Goal: Information Seeking & Learning: Learn about a topic

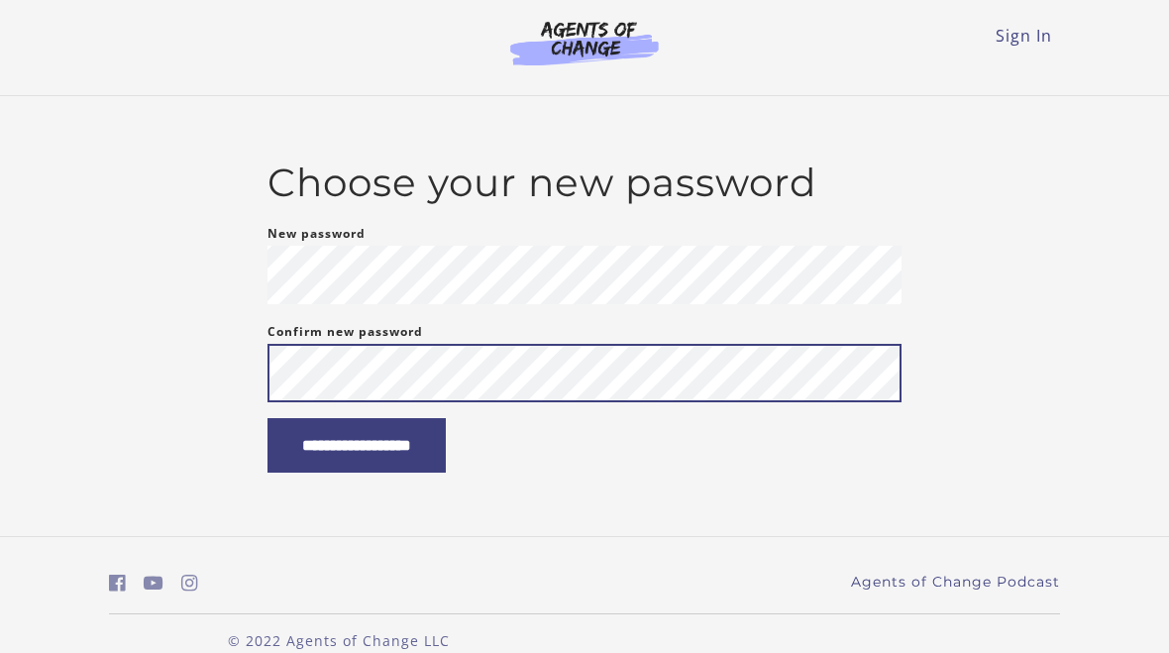
click at [446, 440] on input "**********" at bounding box center [356, 445] width 178 height 54
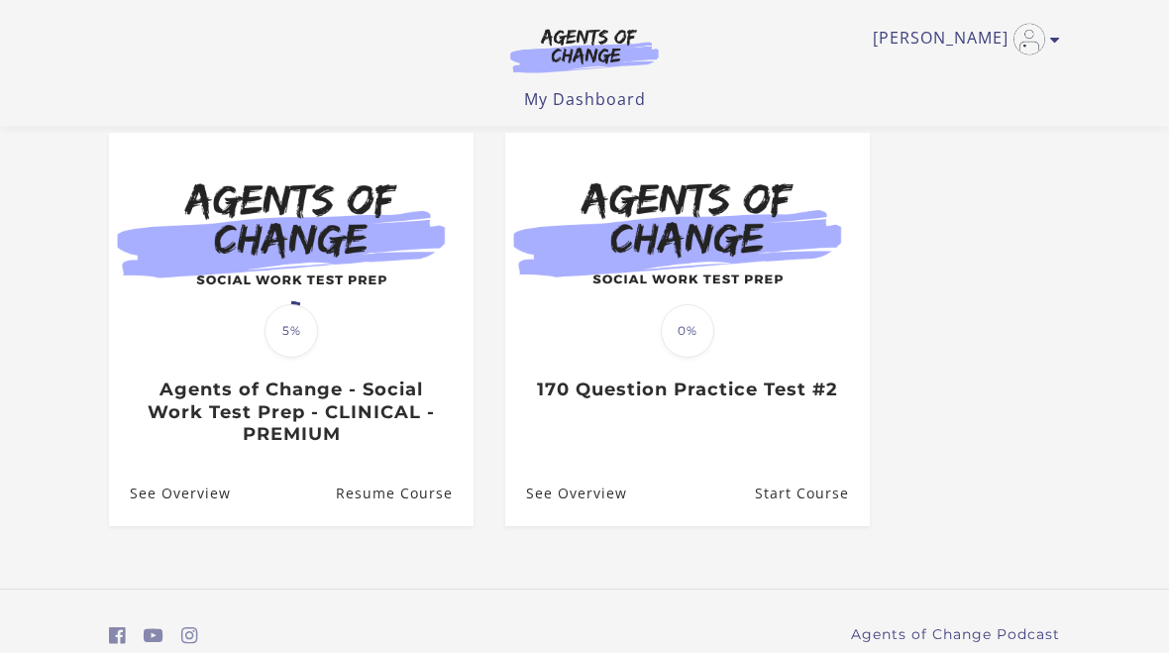
scroll to position [175, 0]
click at [397, 434] on h3 "Agents of Change - Social Work Test Prep - CLINICAL - PREMIUM" at bounding box center [291, 411] width 322 height 67
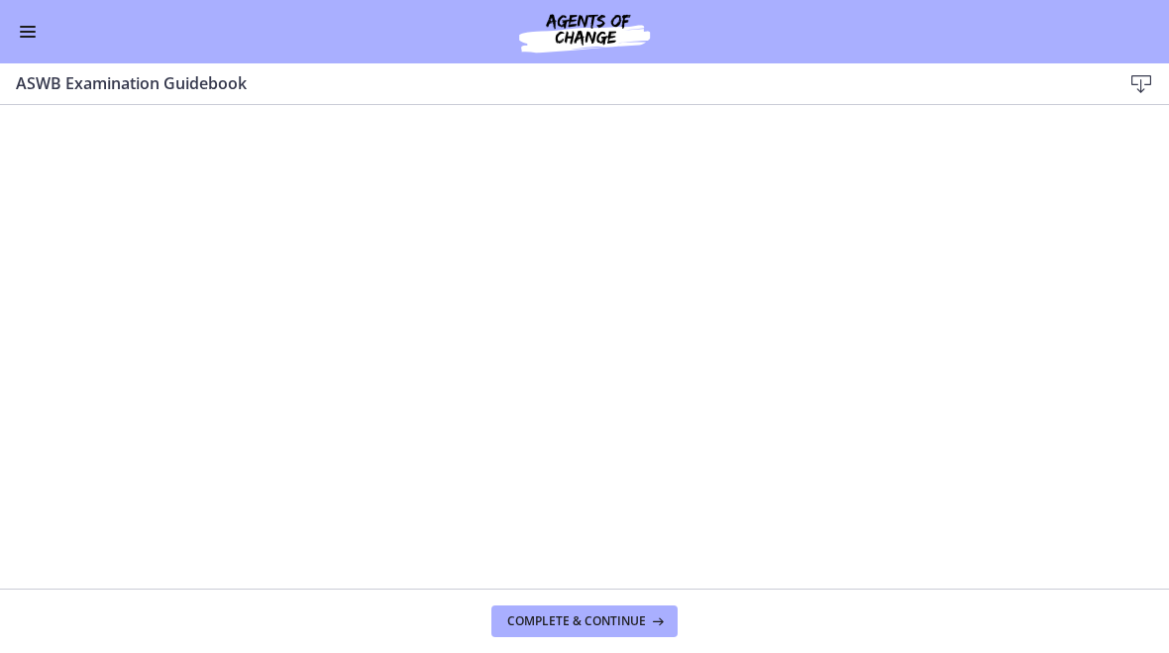
click at [609, 618] on span "Complete & continue" at bounding box center [576, 621] width 139 height 16
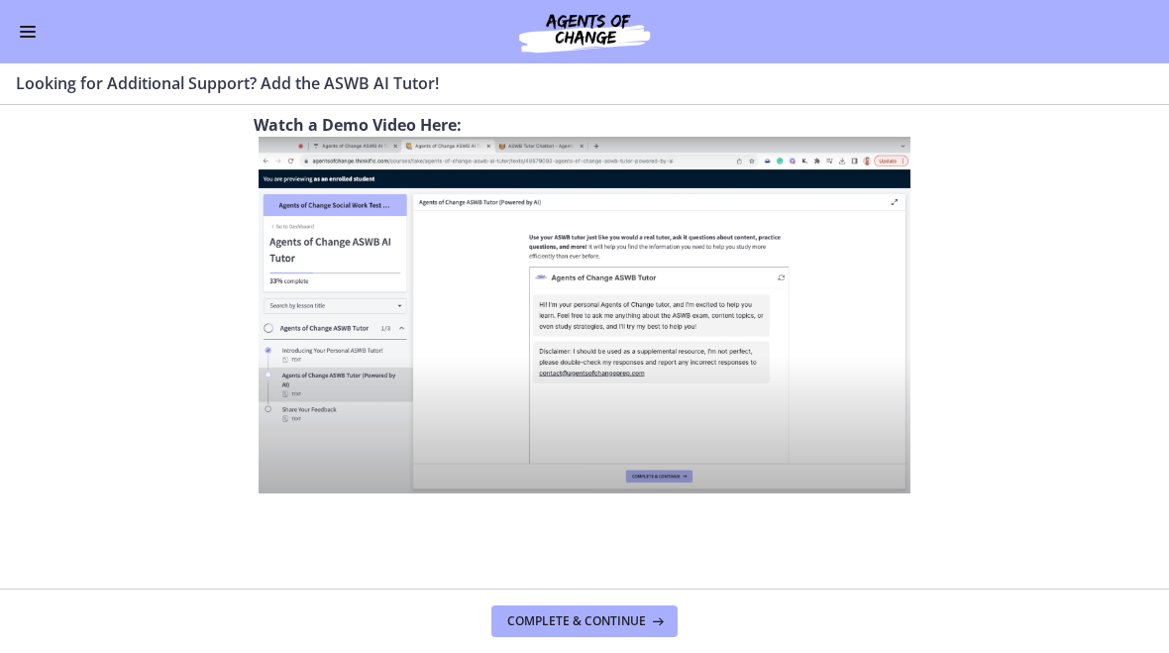
scroll to position [855, 0]
click at [589, 613] on span "Complete & continue" at bounding box center [576, 621] width 139 height 16
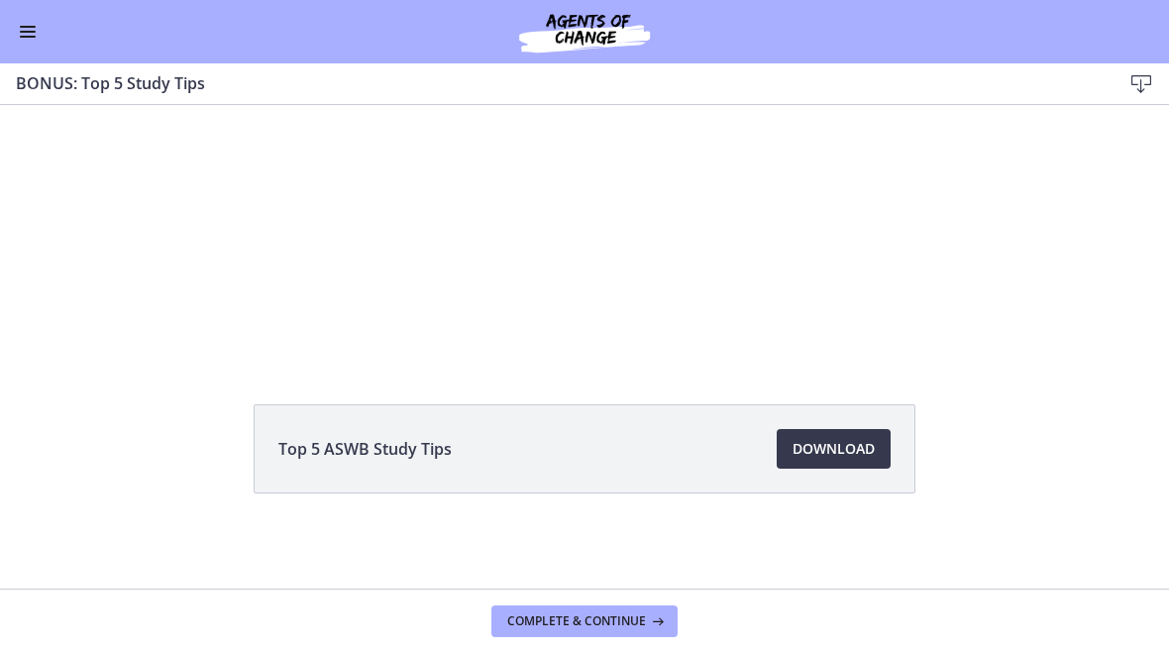
scroll to position [129, 0]
click at [654, 634] on button "Complete & continue" at bounding box center [584, 621] width 186 height 32
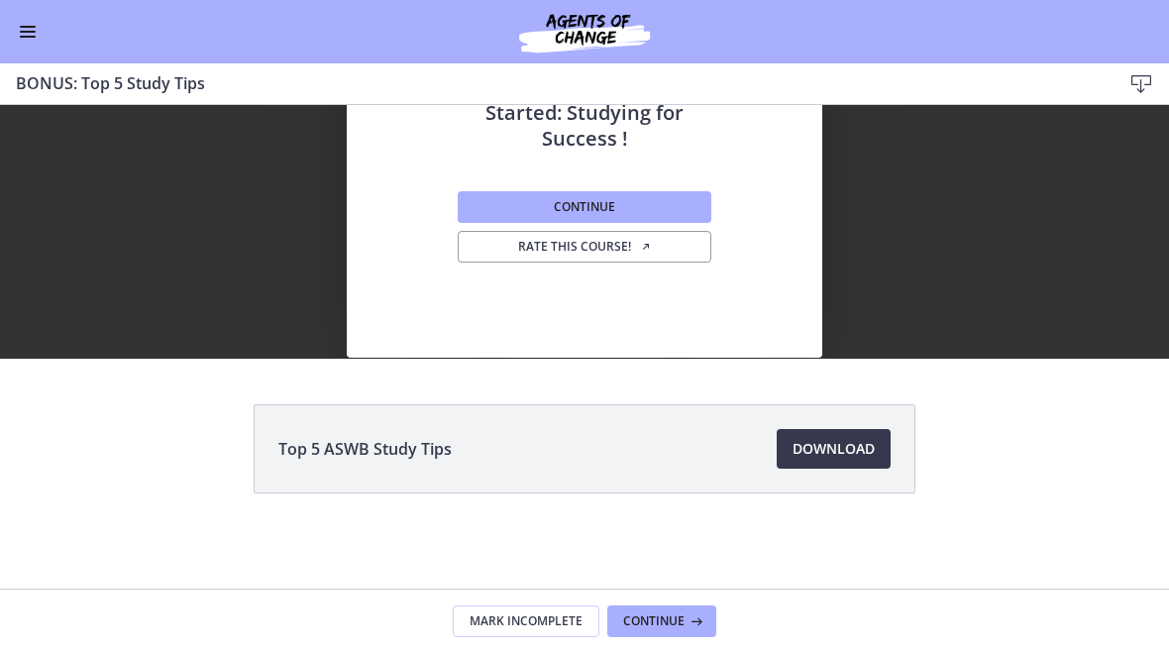
click at [673, 193] on button "Continue" at bounding box center [585, 207] width 254 height 32
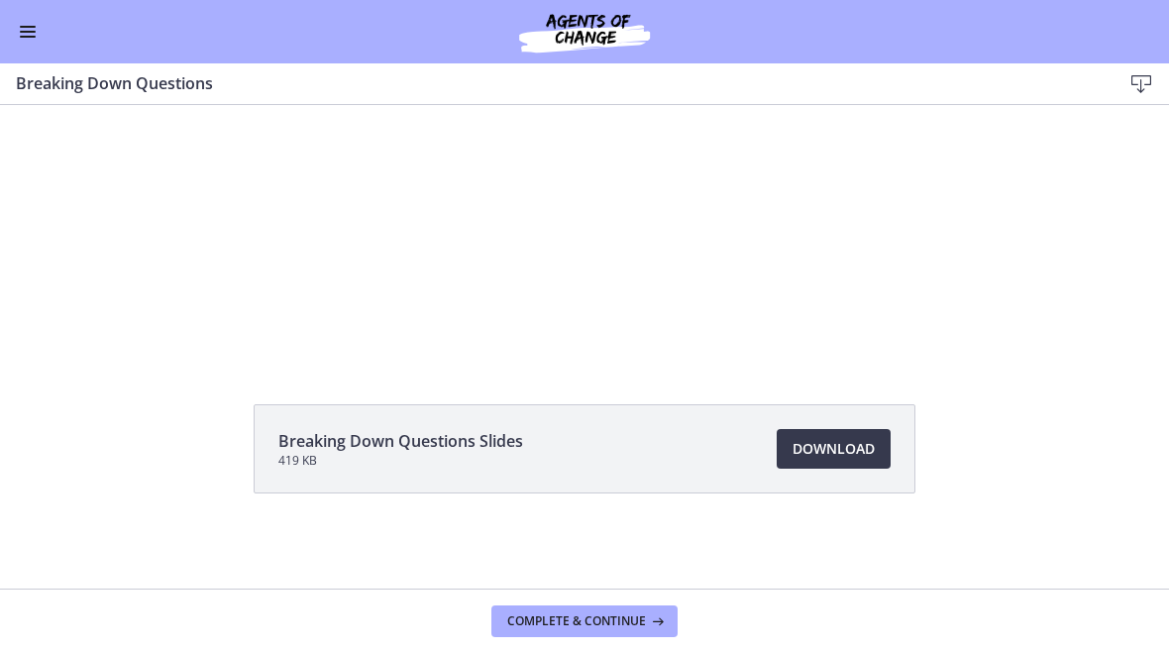
scroll to position [129, 0]
click at [641, 613] on span "Complete & continue" at bounding box center [576, 621] width 139 height 16
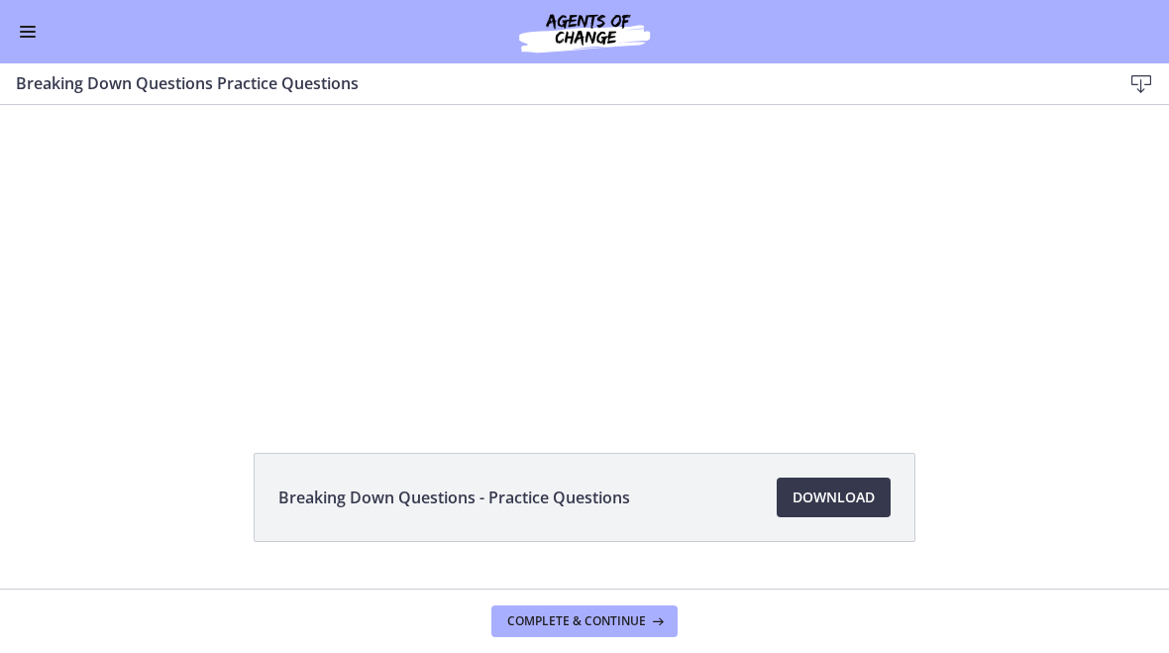
scroll to position [92, 0]
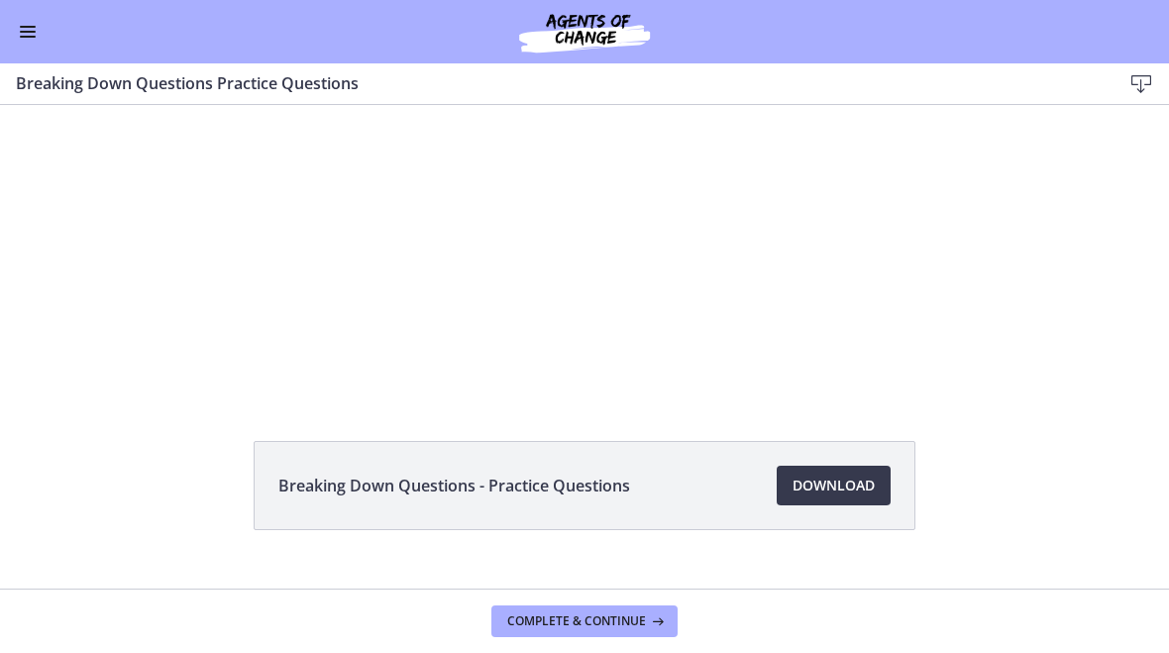
click at [751, 265] on div "Tap for sound @keyframes VOLUME_SMALL_WAVE_FLASH { 0% { opacity: 0; } 33% { opa…" at bounding box center [584, 187] width 760 height 349
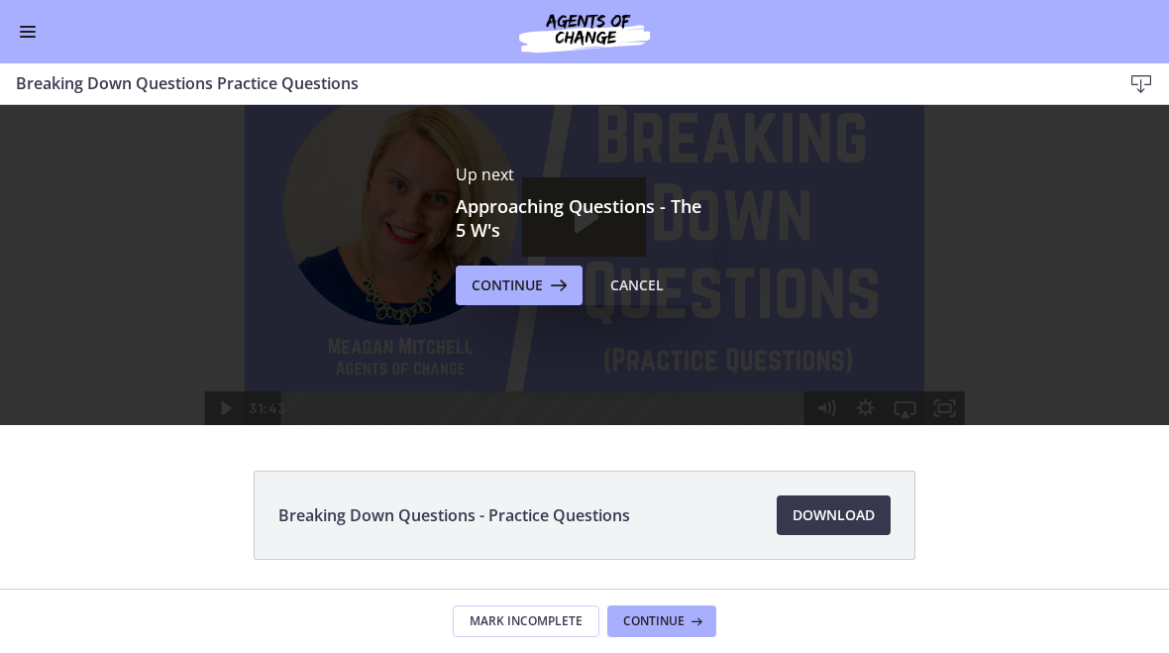
scroll to position [0, 0]
click at [508, 286] on span "Continue" at bounding box center [507, 285] width 71 height 24
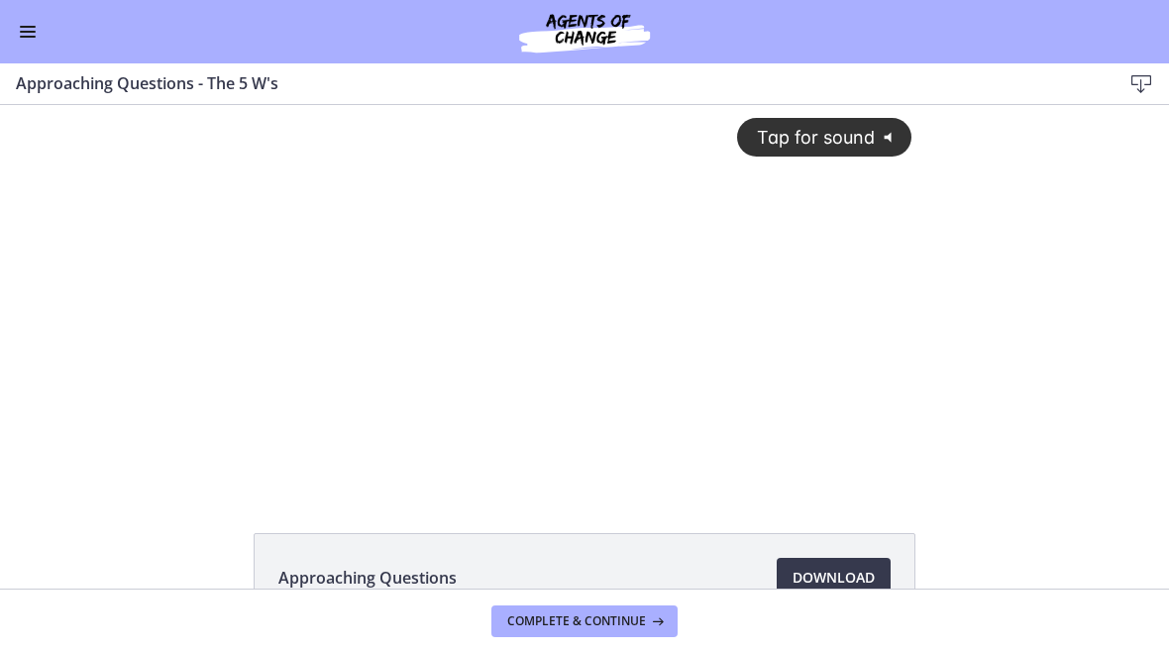
click at [832, 386] on div "Tap for sound @keyframes VOLUME_SMALL_WAVE_FLASH { 0% { opacity: 0; } 33% { opa…" at bounding box center [585, 279] width 680 height 349
click at [592, 328] on div at bounding box center [585, 296] width 680 height 382
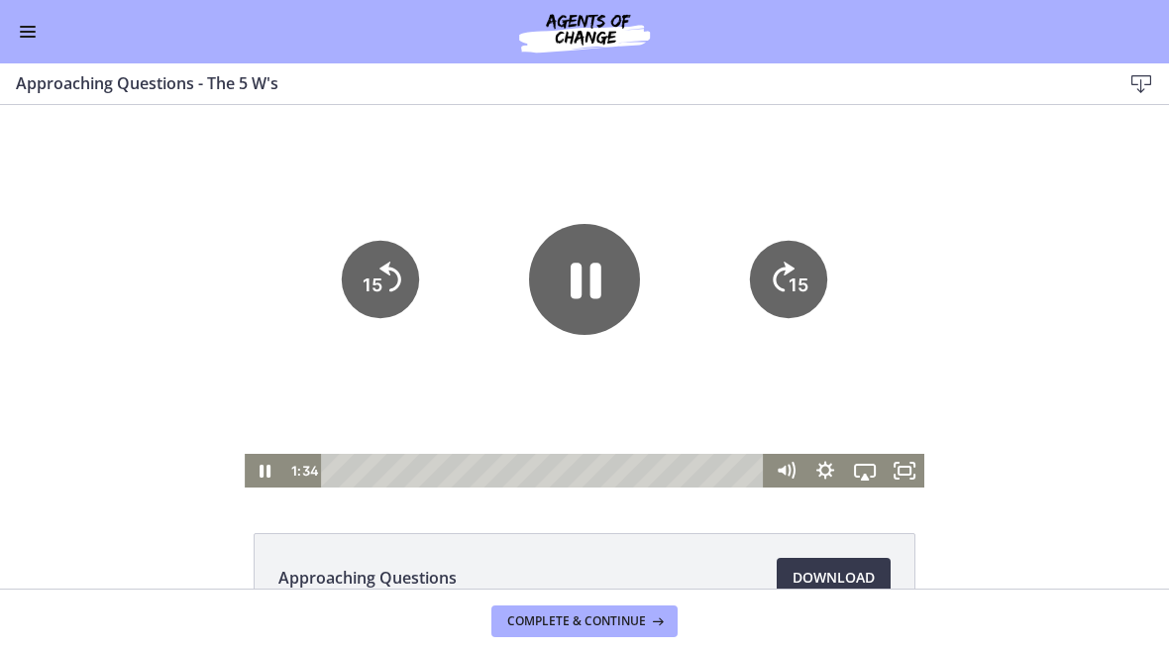
click at [589, 298] on icon "Pause" at bounding box center [584, 279] width 111 height 111
click at [573, 298] on icon "Play Video" at bounding box center [585, 279] width 29 height 39
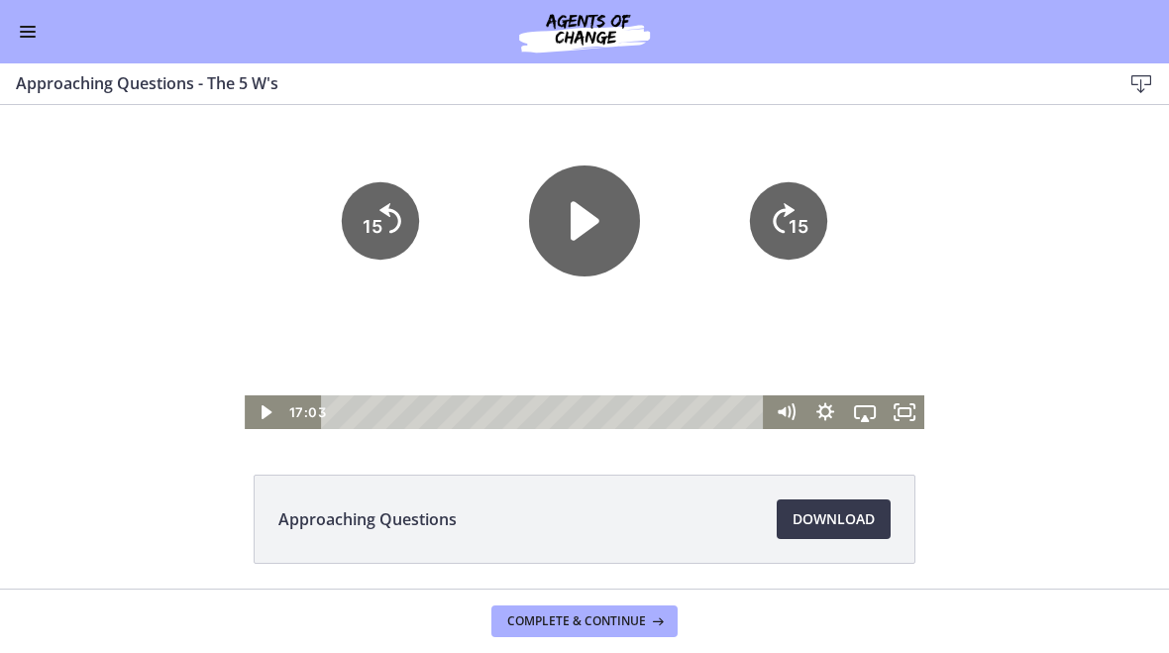
scroll to position [66, 0]
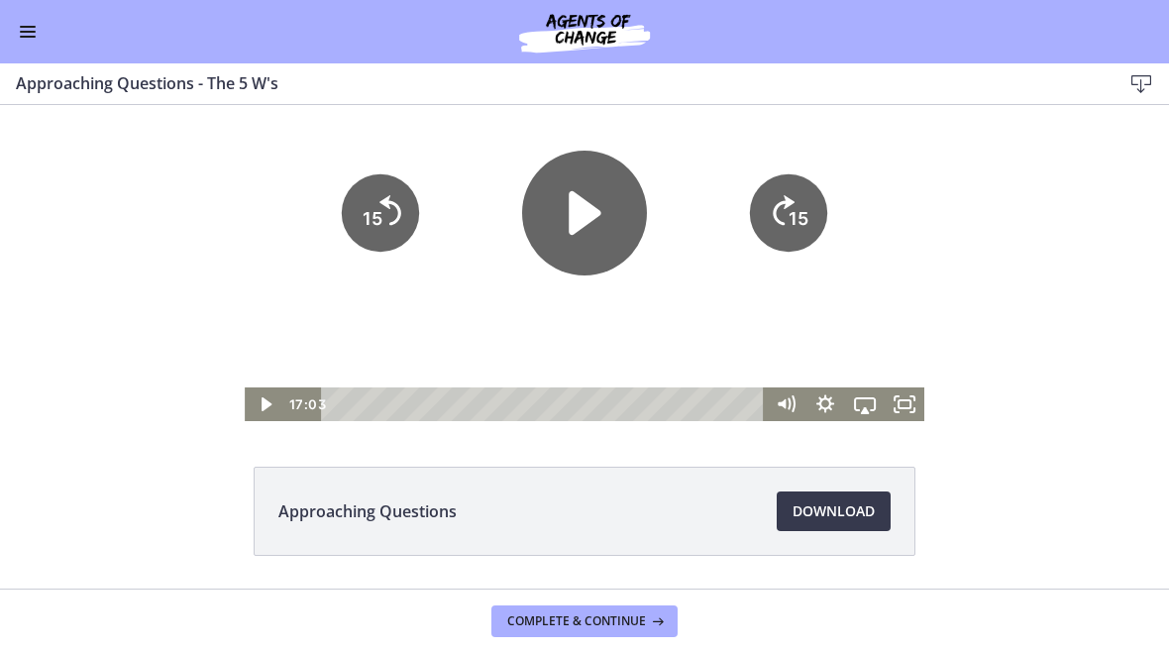
click at [610, 219] on icon "Play Video" at bounding box center [584, 213] width 125 height 125
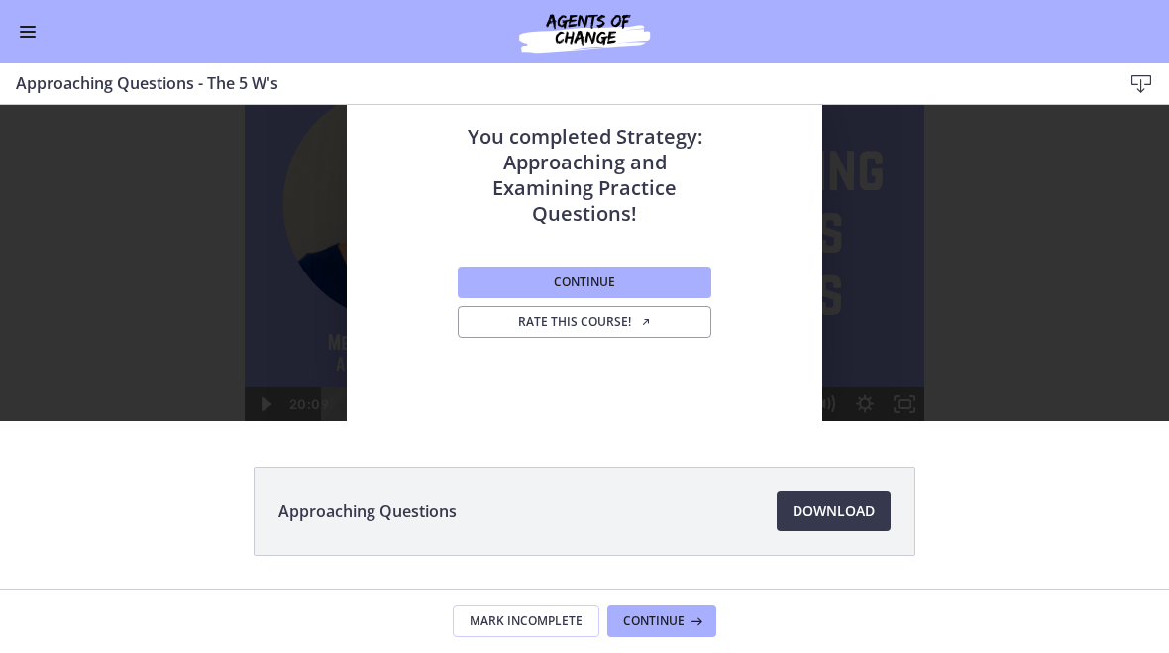
scroll to position [0, 0]
click at [613, 269] on button "Continue" at bounding box center [585, 282] width 254 height 32
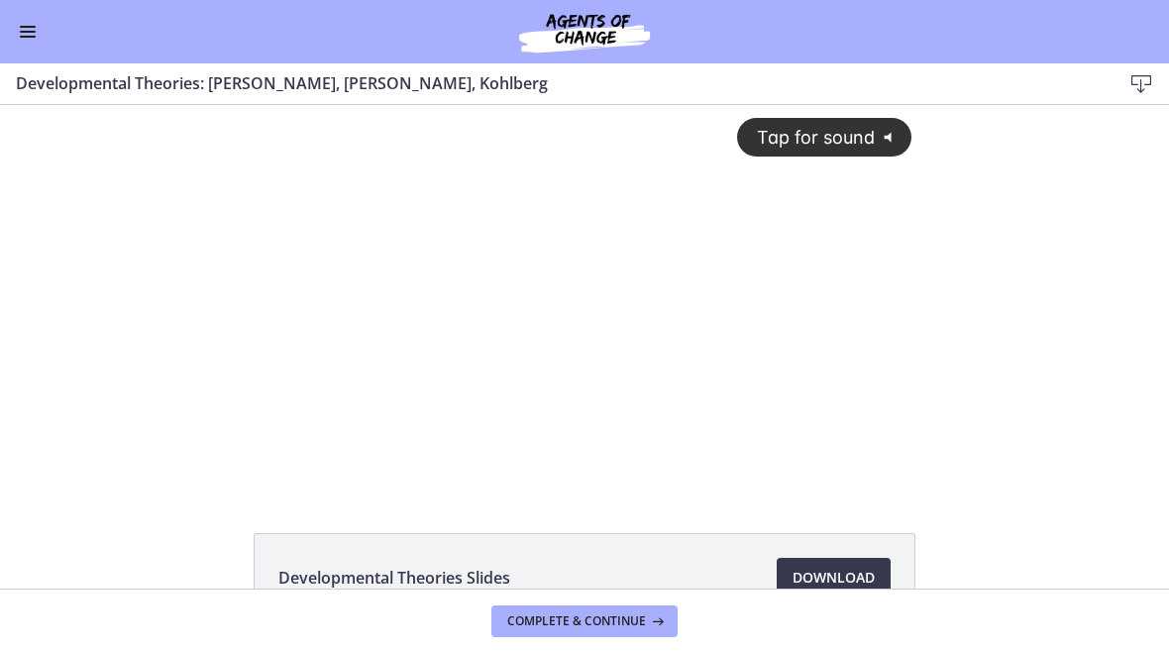
click at [727, 229] on div "Tap for sound @keyframes VOLUME_SMALL_WAVE_FLASH { 0% { opacity: 0; } 33% { opa…" at bounding box center [585, 279] width 680 height 349
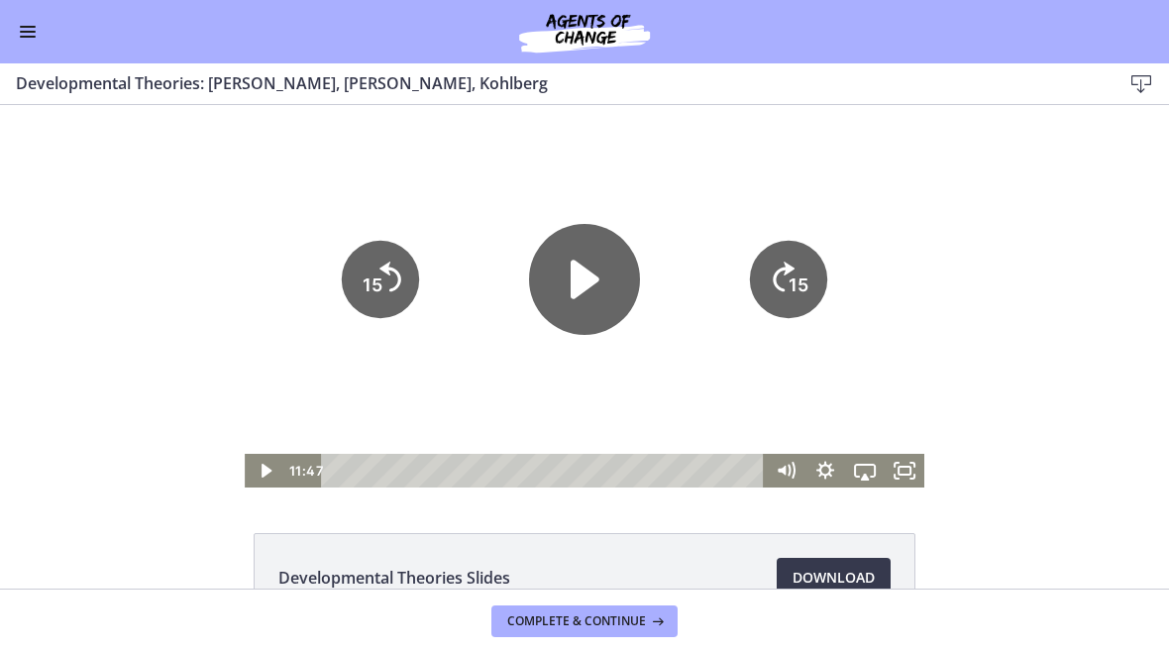
click at [632, 238] on icon "Play Video" at bounding box center [584, 279] width 111 height 111
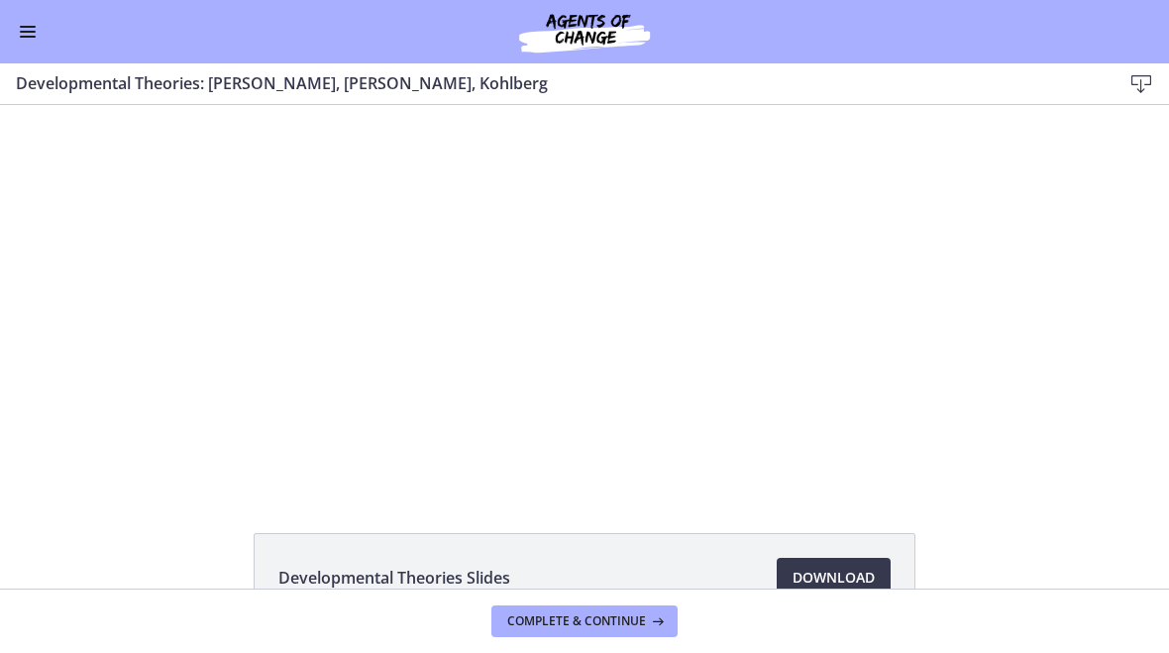
click at [579, 336] on div at bounding box center [585, 296] width 680 height 382
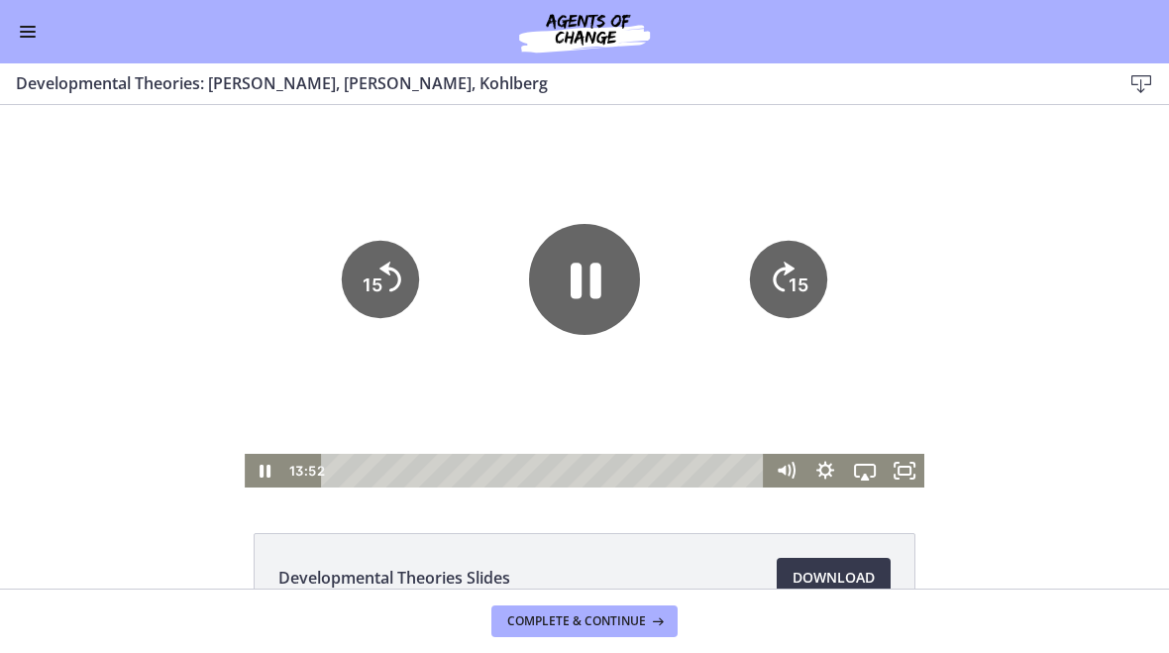
click at [577, 273] on icon "Pause" at bounding box center [586, 281] width 31 height 36
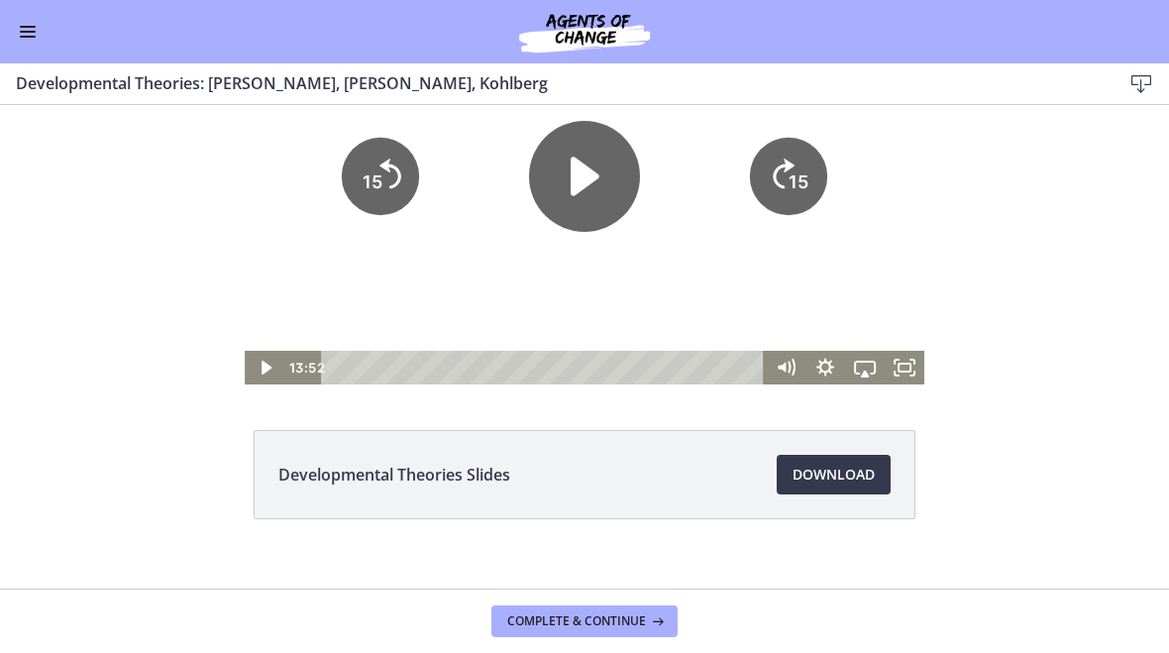
scroll to position [87, 0]
